Goal: Find specific page/section: Find specific page/section

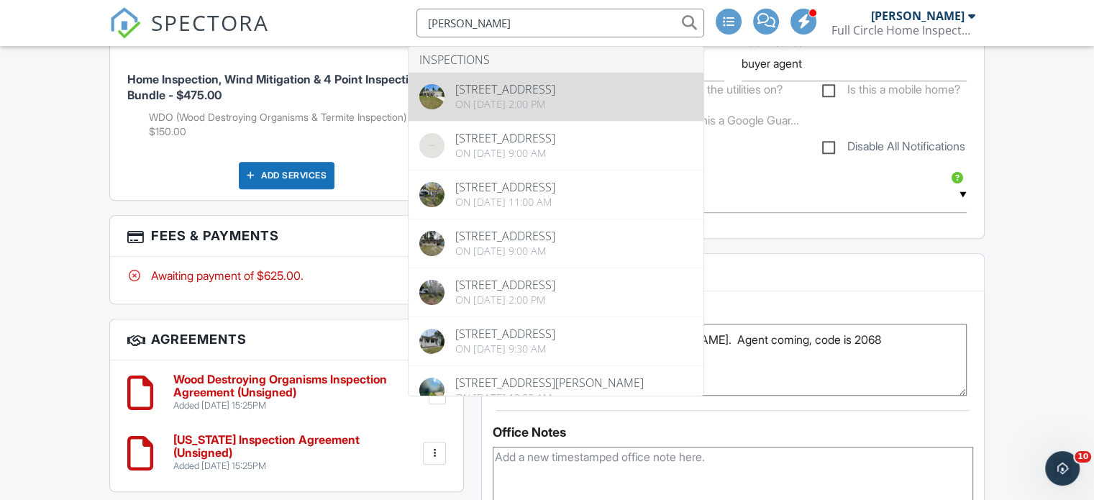
type input "tim zontek"
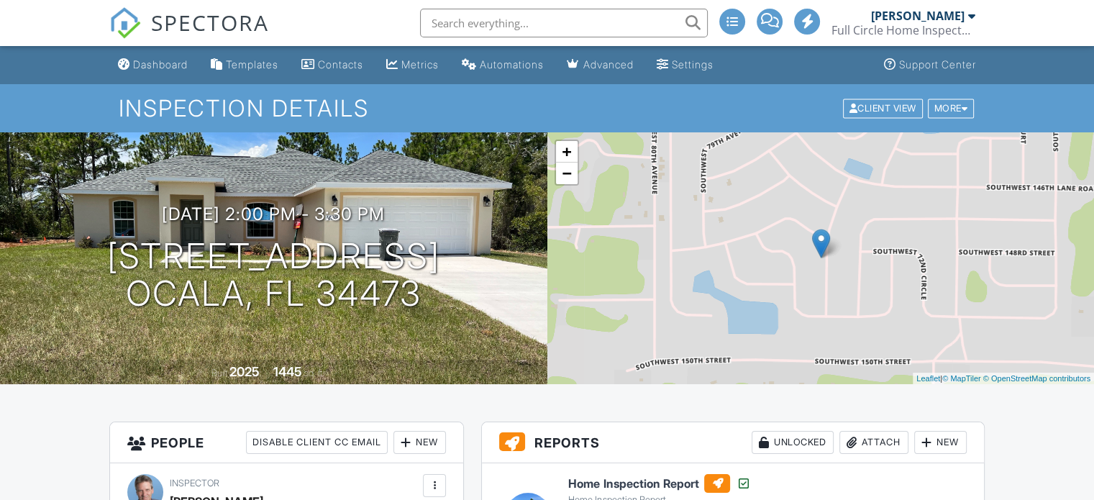
click at [443, 22] on input "text" at bounding box center [564, 23] width 288 height 29
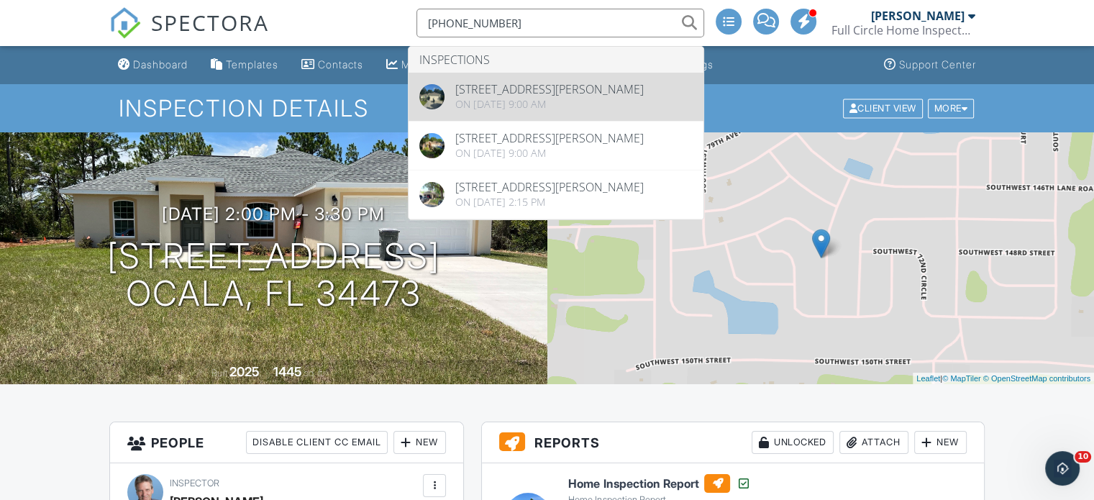
type input "[PHONE_NUMBER]"
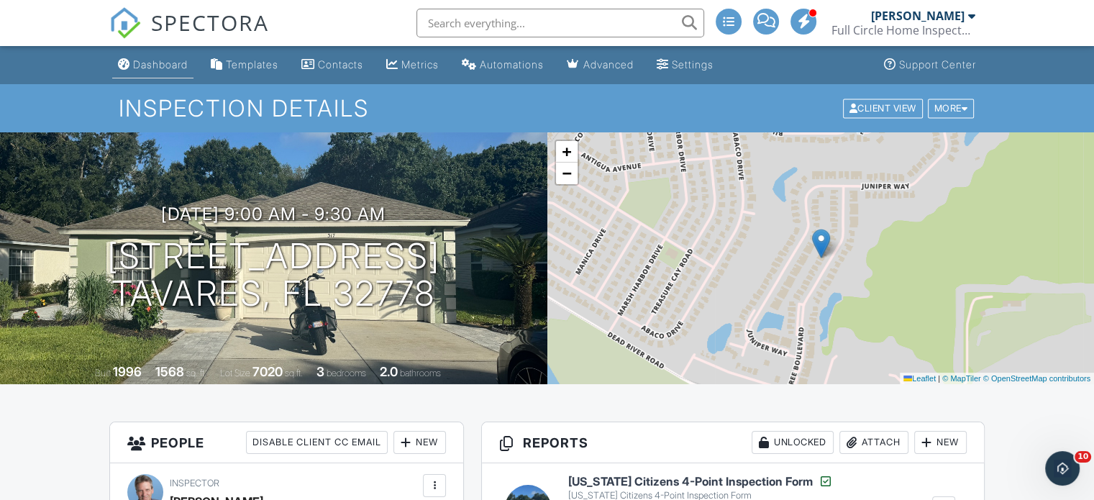
click at [165, 65] on div "Dashboard" at bounding box center [160, 64] width 55 height 12
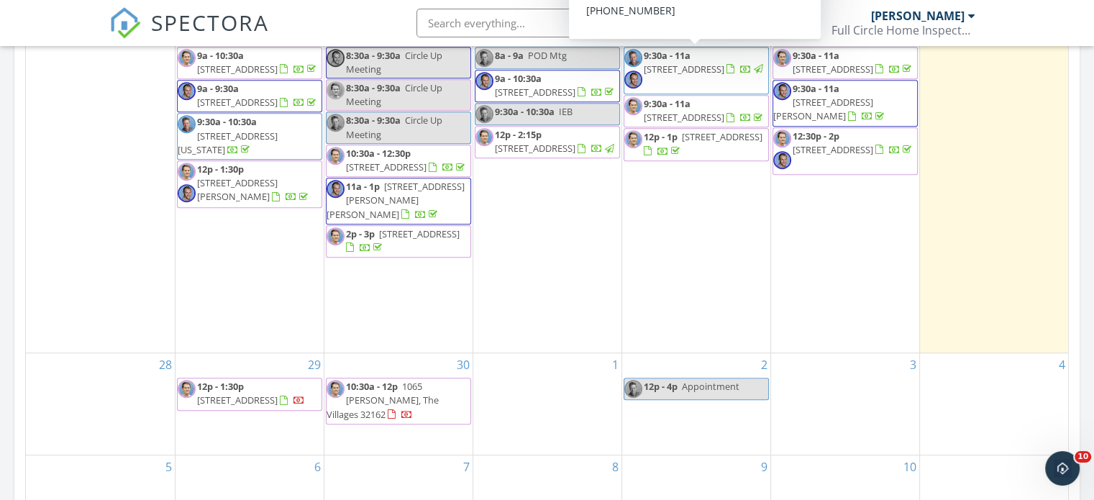
scroll to position [730, 0]
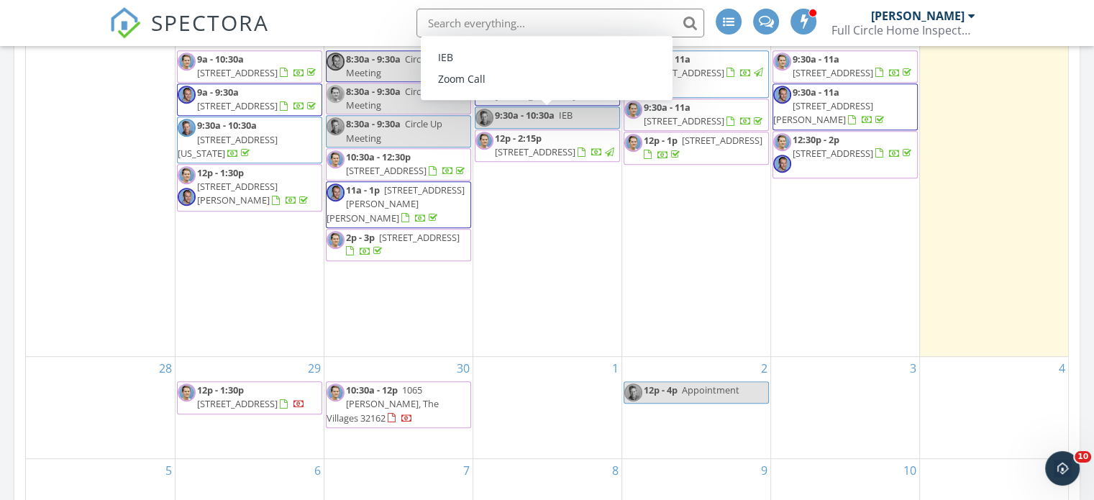
click at [430, 18] on input "text" at bounding box center [560, 23] width 288 height 29
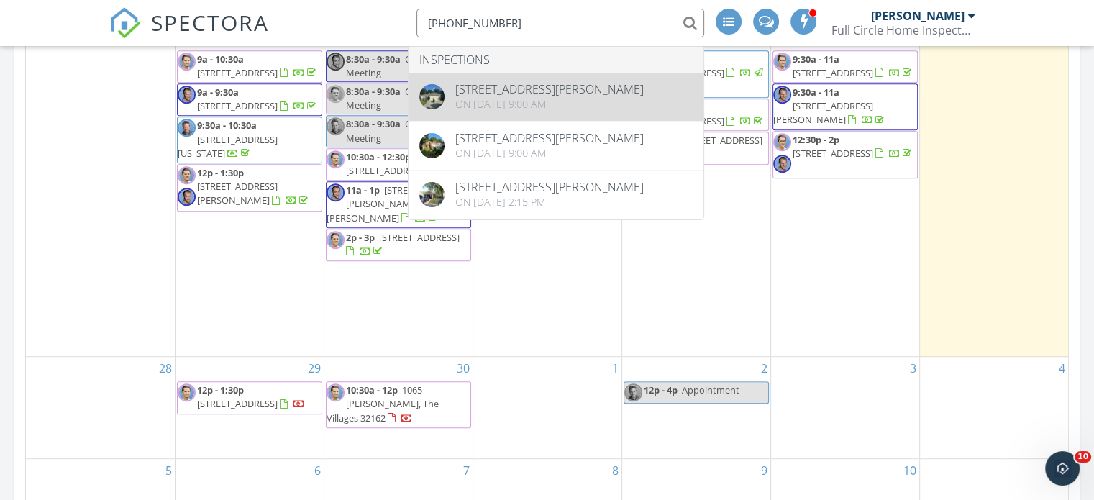
type input "[PHONE_NUMBER]"
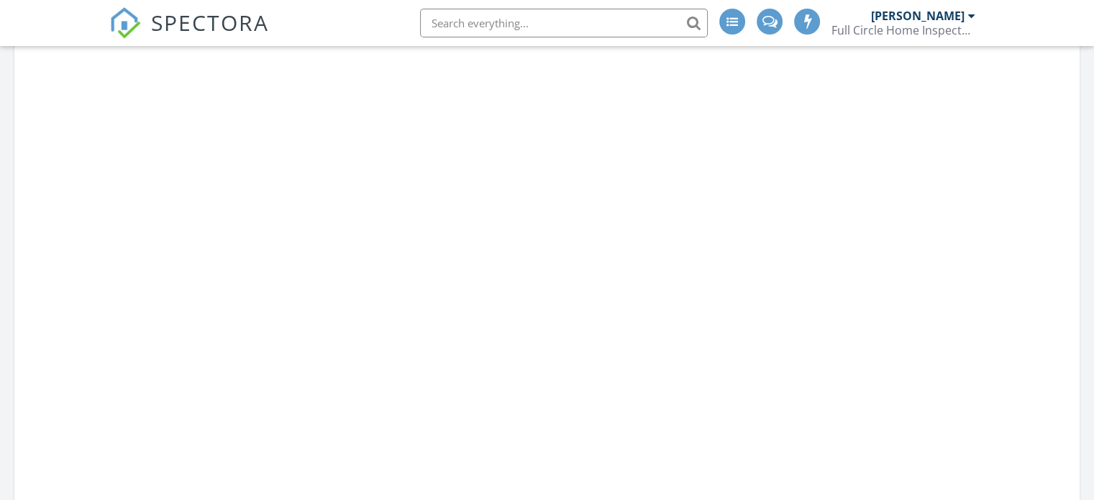
scroll to position [1331, 1116]
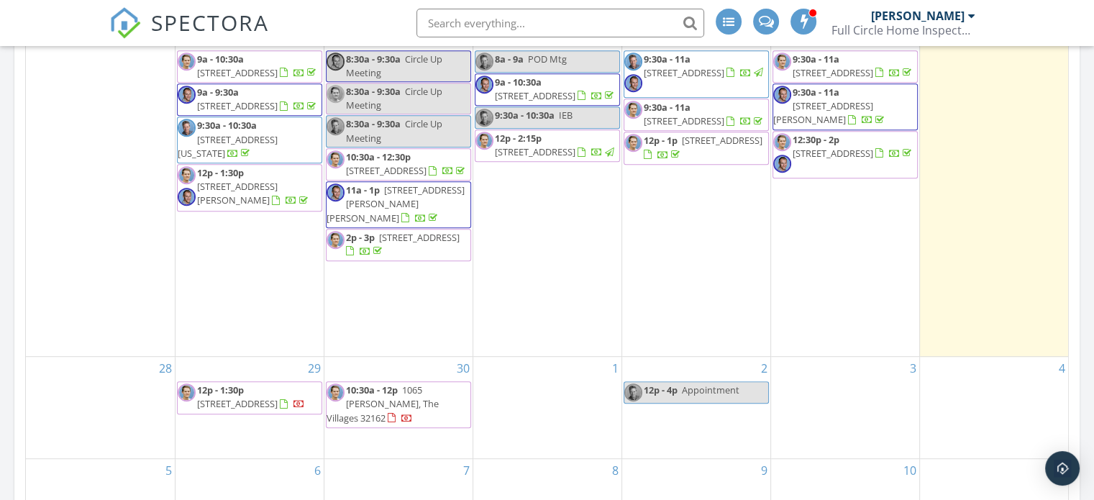
click at [443, 19] on input "text" at bounding box center [560, 23] width 288 height 29
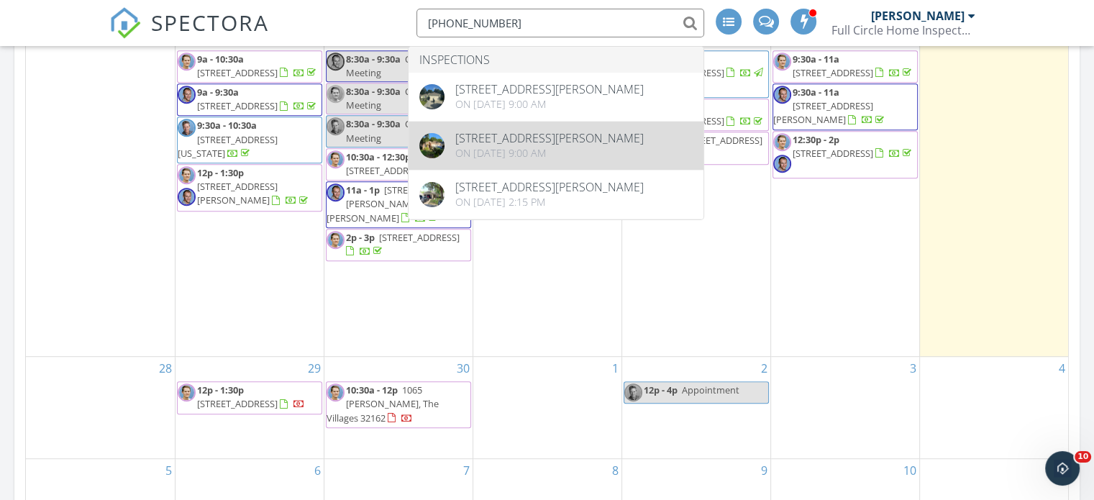
type input "[PHONE_NUMBER]"
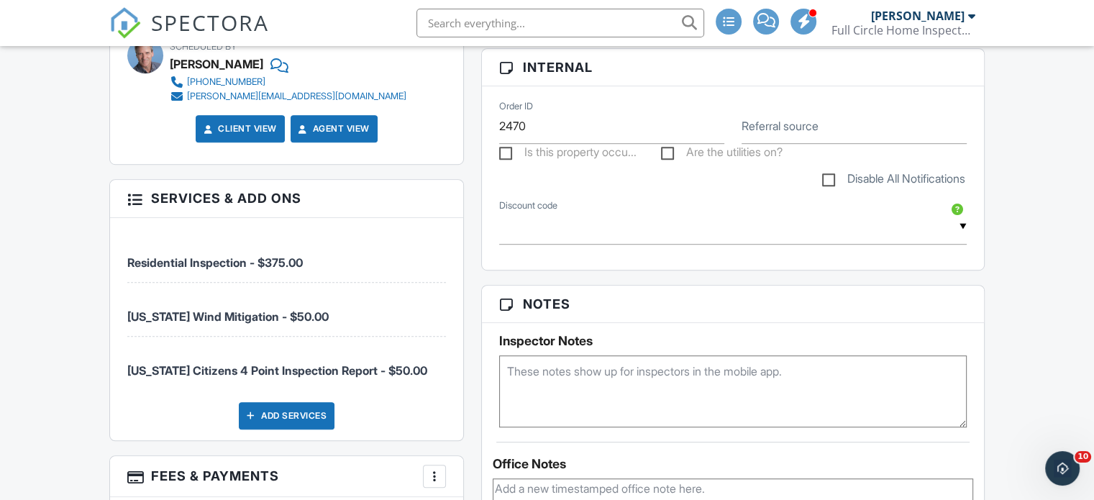
scroll to position [877, 0]
